Goal: Find specific page/section: Find specific page/section

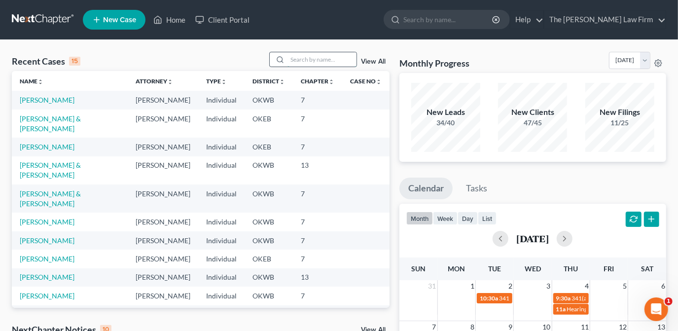
click at [294, 58] on input "search" at bounding box center [321, 59] width 69 height 14
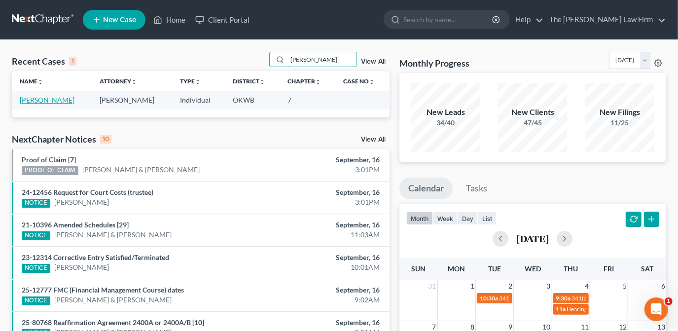
type input "[PERSON_NAME]"
click at [53, 102] on link "[PERSON_NAME]" at bounding box center [47, 100] width 55 height 8
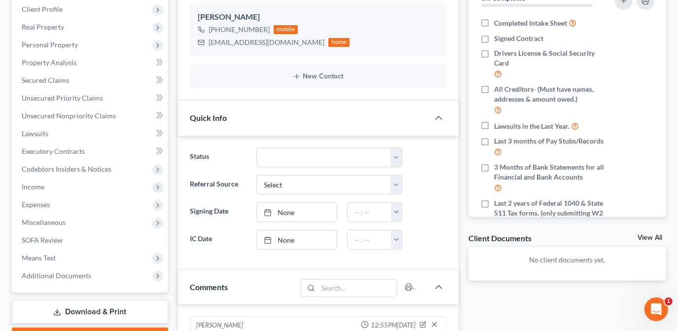
scroll to position [137, 0]
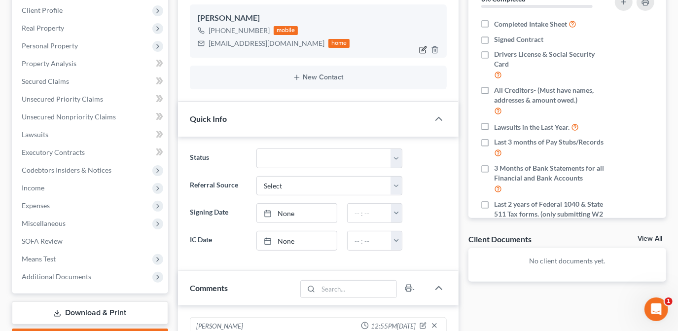
click at [425, 49] on icon "button" at bounding box center [424, 49] width 4 height 4
select select "0"
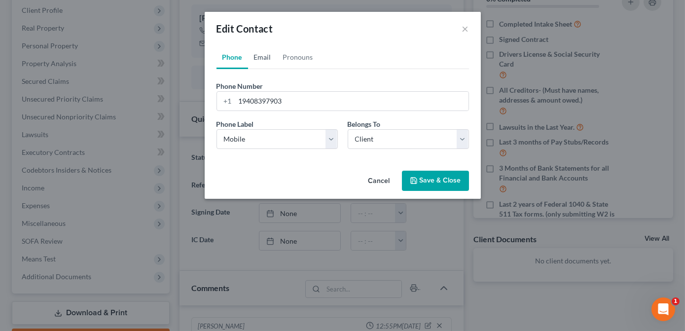
click at [261, 56] on link "Email" at bounding box center [262, 57] width 29 height 24
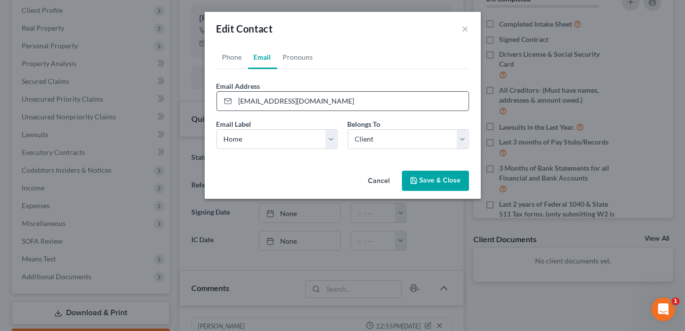
click at [270, 101] on input "gigihudof02@att.net" at bounding box center [351, 101] width 233 height 19
type input "[EMAIL_ADDRESS][DOMAIN_NAME]"
click at [322, 167] on div "Cancel Save & Close" at bounding box center [343, 183] width 276 height 33
click at [431, 190] on div "Cancel Save & Close" at bounding box center [343, 183] width 276 height 33
click at [429, 184] on button "Save & Close" at bounding box center [435, 181] width 67 height 21
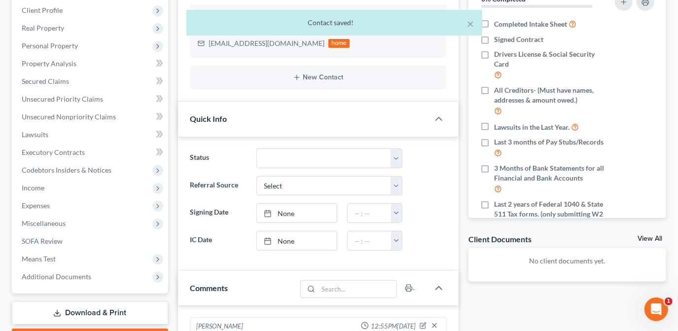
scroll to position [450, 0]
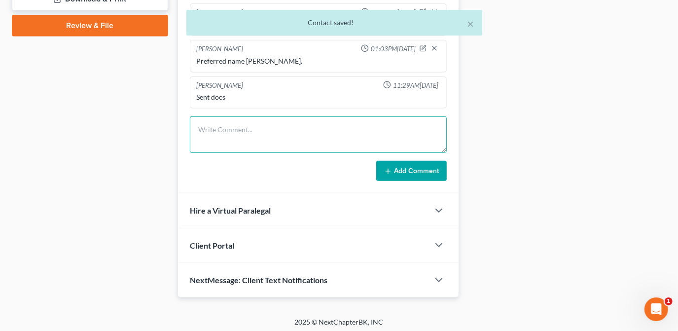
click at [305, 129] on textarea at bounding box center [318, 134] width 257 height 36
type textarea "K"
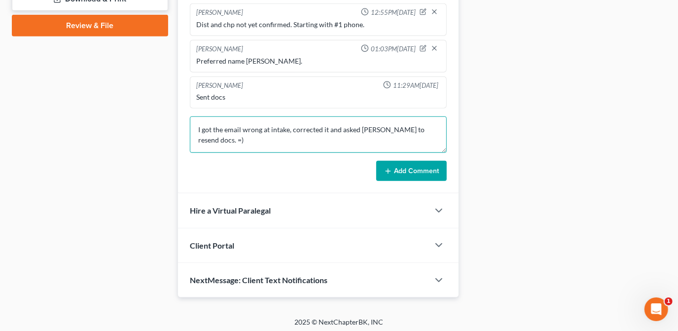
click at [384, 145] on textarea "I got the email wrong at intake, corrected it and asked [PERSON_NAME] to resend…" at bounding box center [318, 134] width 257 height 36
type textarea "I got the email wrong at intake, corrected it and asked [PERSON_NAME] to resend…"
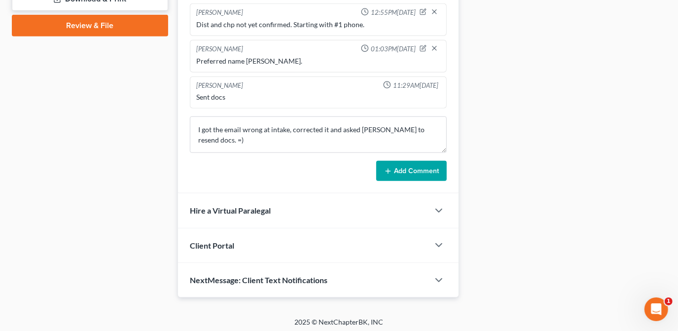
click at [422, 173] on button "Add Comment" at bounding box center [411, 171] width 71 height 21
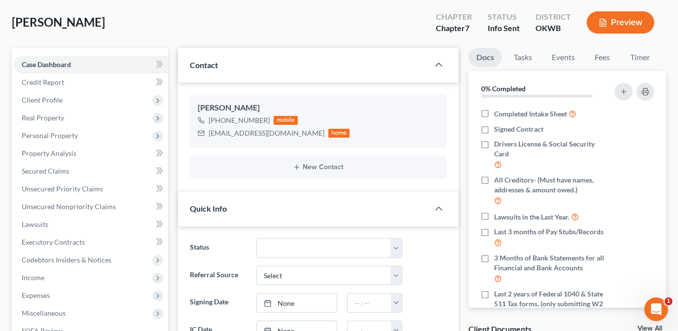
scroll to position [2, 0]
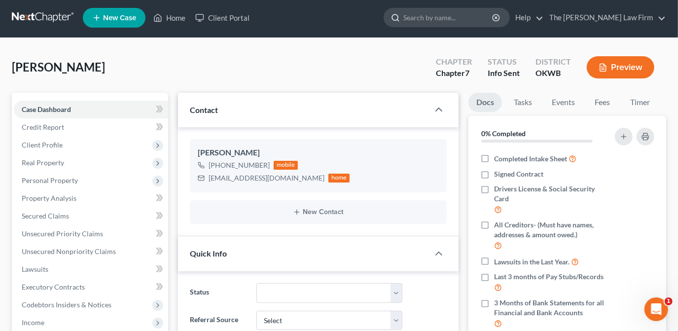
click at [448, 18] on input "search" at bounding box center [448, 17] width 90 height 18
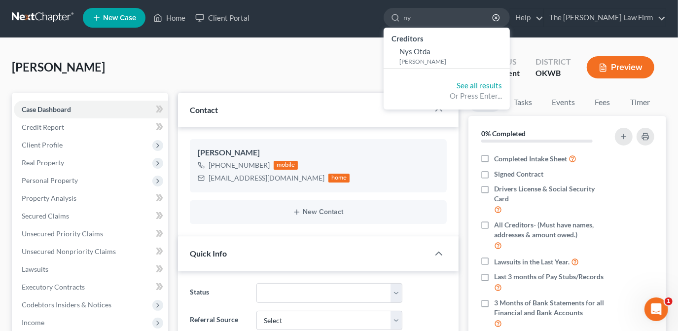
type input "ny"
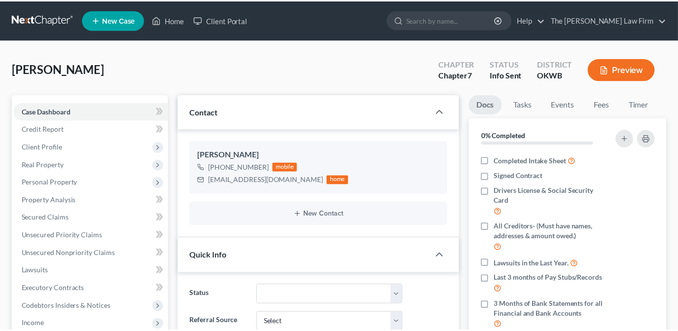
scroll to position [2, 0]
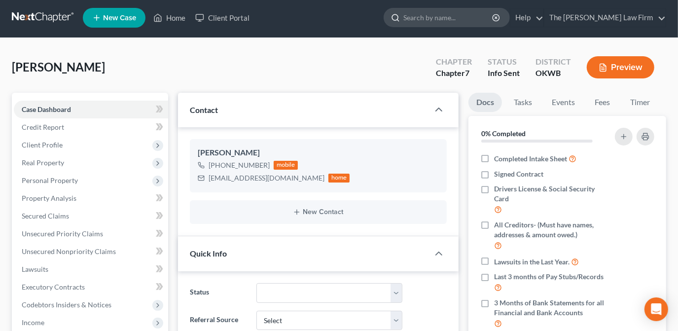
click at [463, 23] on input "search" at bounding box center [448, 17] width 90 height 18
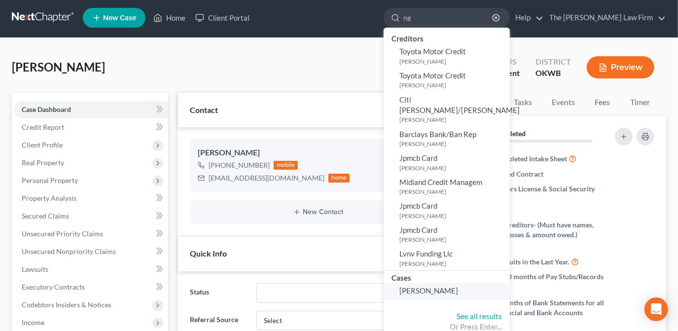
type input "ng"
click at [458, 286] on span "[PERSON_NAME]" at bounding box center [428, 290] width 59 height 9
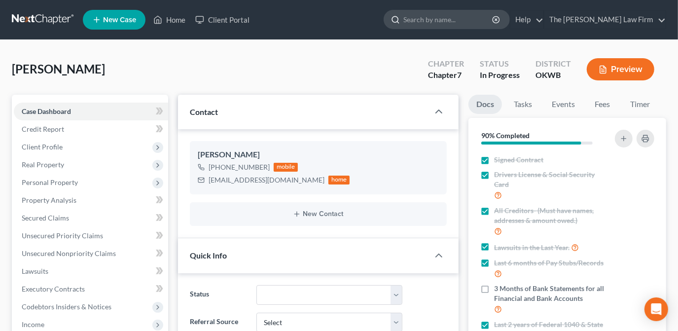
click at [452, 27] on input "search" at bounding box center [448, 19] width 90 height 18
type input "stone"
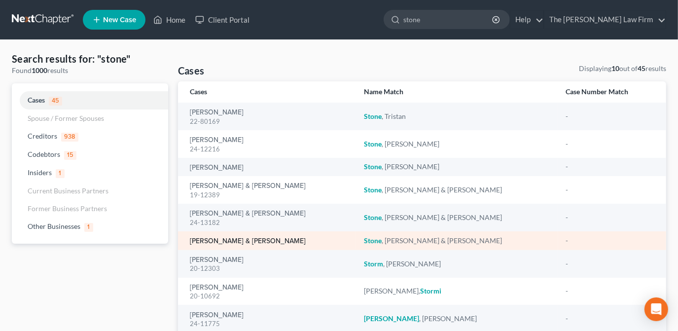
click at [247, 241] on link "[PERSON_NAME] & [PERSON_NAME]" at bounding box center [248, 241] width 116 height 7
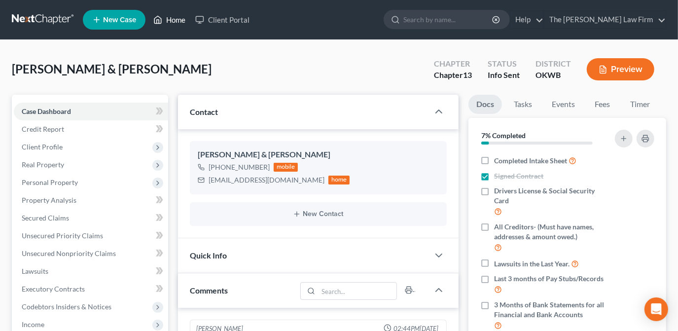
click at [161, 19] on icon at bounding box center [157, 20] width 9 height 12
